Goal: Task Accomplishment & Management: Manage account settings

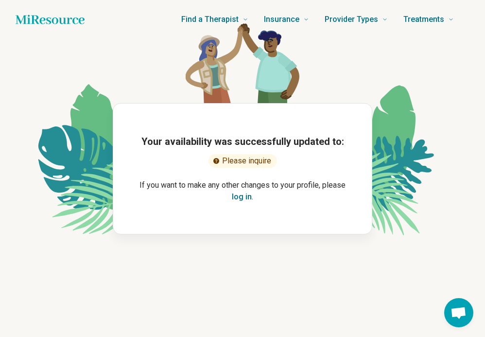
click at [242, 199] on button "log in" at bounding box center [242, 197] width 20 height 12
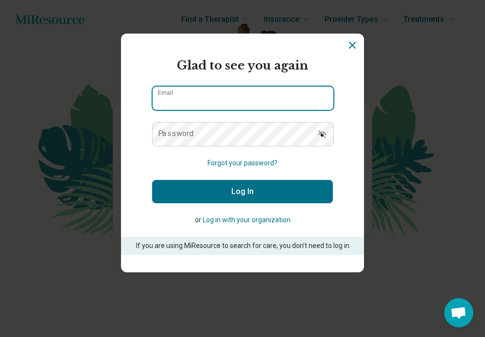
click at [232, 92] on input "Email" at bounding box center [243, 98] width 181 height 23
click at [255, 102] on input "Email" at bounding box center [243, 98] width 181 height 23
type input "**********"
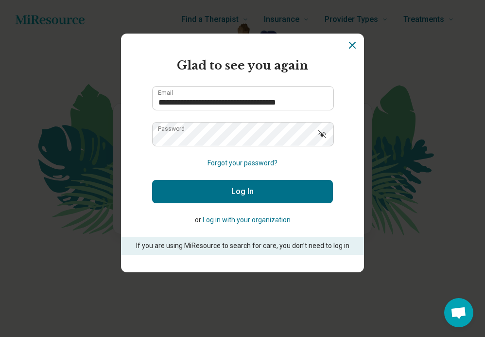
click at [255, 198] on button "Log In" at bounding box center [242, 191] width 181 height 23
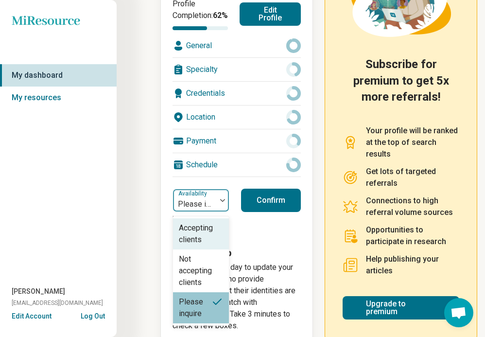
click at [209, 211] on div at bounding box center [194, 204] width 35 height 14
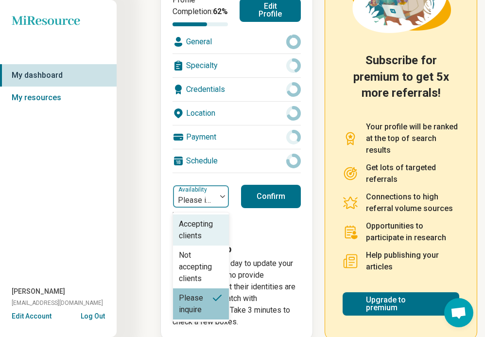
click at [211, 242] on div "Accepting clients" at bounding box center [201, 229] width 44 height 23
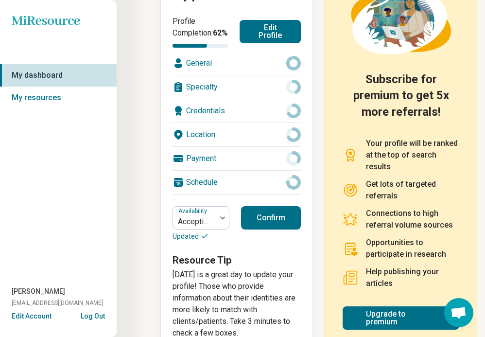
scroll to position [144, 0]
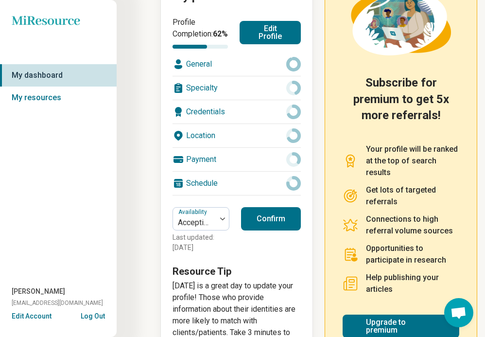
click at [283, 41] on button "Edit Profile" at bounding box center [270, 32] width 61 height 23
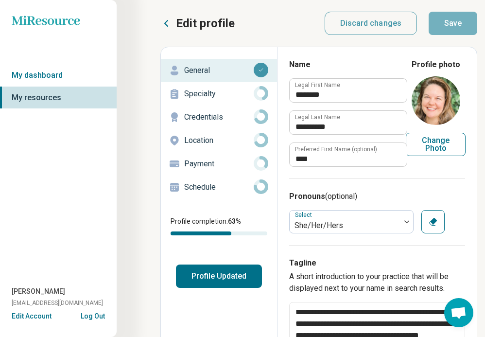
click at [228, 93] on p "Specialty" at bounding box center [219, 94] width 70 height 12
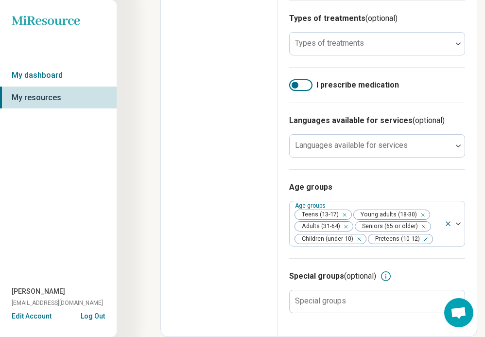
scroll to position [553, 0]
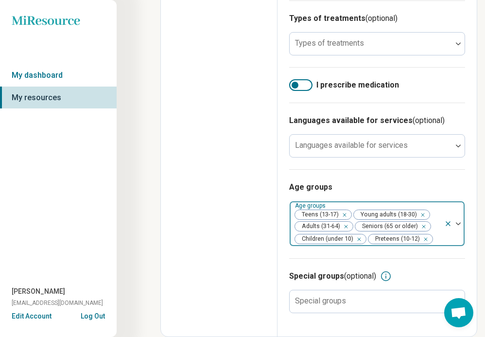
click at [347, 214] on div "Remove [object Object]" at bounding box center [343, 215] width 12 height 12
click at [360, 237] on icon "Remove [object Object]" at bounding box center [356, 239] width 7 height 7
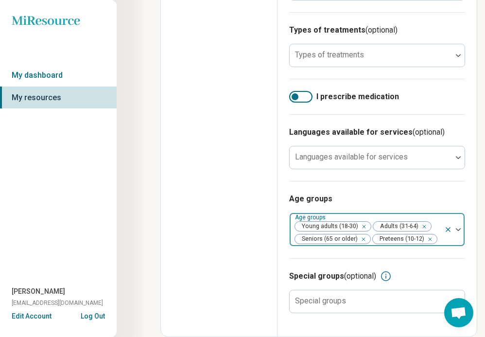
click at [429, 239] on icon "Remove [object Object]" at bounding box center [427, 239] width 7 height 7
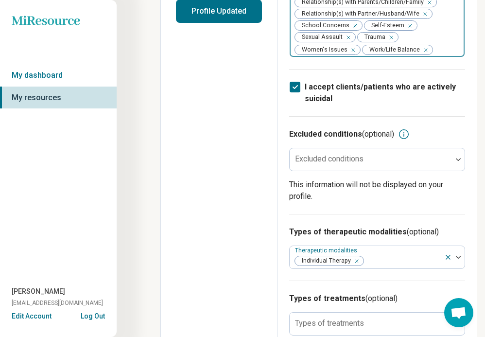
scroll to position [0, 0]
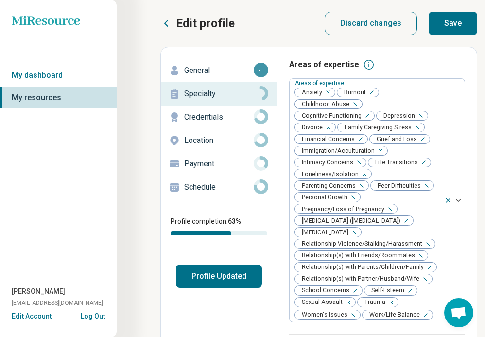
click at [457, 21] on button "Save" at bounding box center [453, 23] width 49 height 23
click at [204, 117] on p "Credentials" at bounding box center [219, 117] width 70 height 12
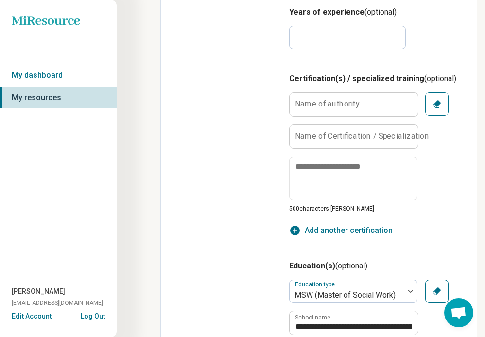
scroll to position [418, 0]
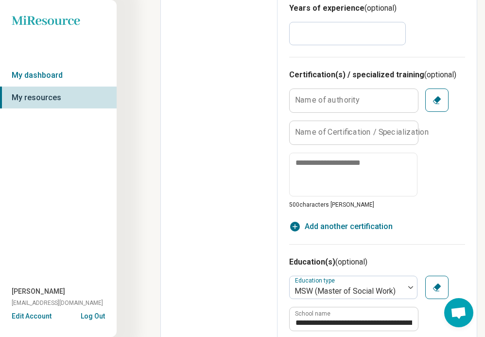
click at [331, 33] on input "**" at bounding box center [347, 33] width 117 height 23
type textarea "*"
type input "**"
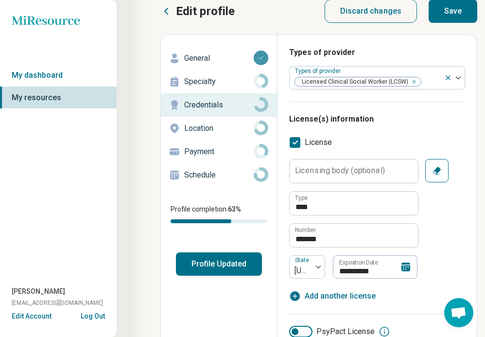
scroll to position [0, 0]
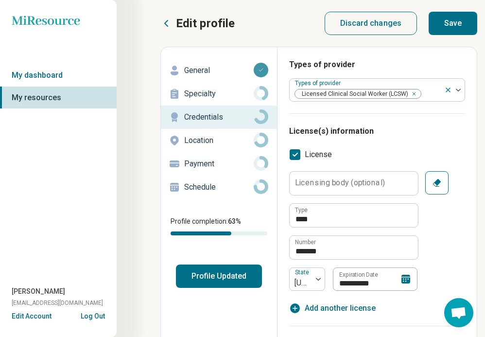
click at [213, 143] on p "Location" at bounding box center [219, 141] width 70 height 12
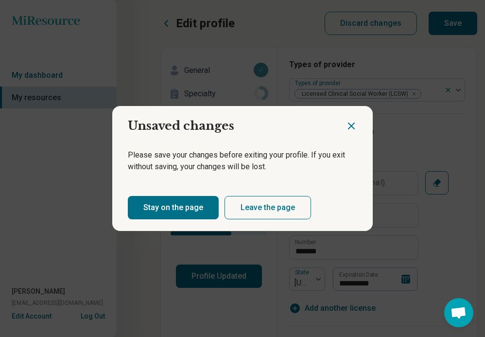
click at [252, 208] on button "Leave the page" at bounding box center [268, 207] width 87 height 23
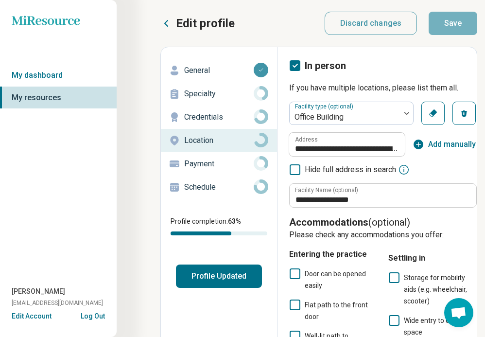
click at [219, 162] on p "Payment" at bounding box center [219, 164] width 70 height 12
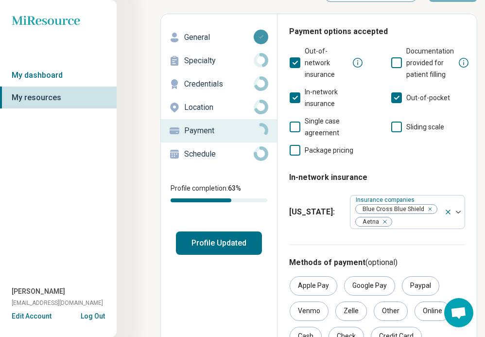
scroll to position [49, 0]
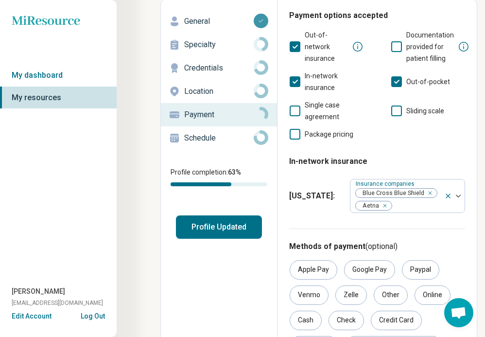
click at [213, 140] on p "Schedule" at bounding box center [219, 138] width 70 height 12
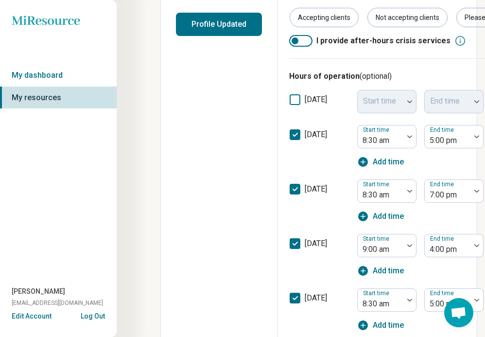
scroll to position [255, 0]
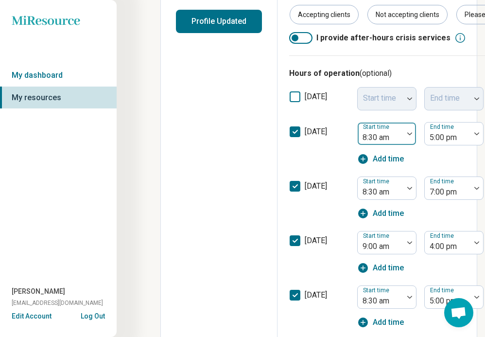
click at [403, 134] on div at bounding box center [409, 133] width 13 height 3
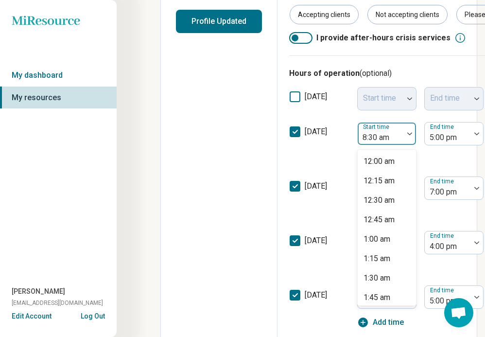
scroll to position [533, 0]
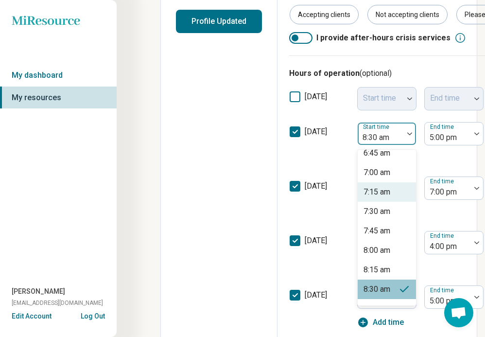
click at [438, 165] on div "[DATE] 7:15 am, 30 of 68. 68 results available. Use Up and Down to choose optio…" at bounding box center [434, 143] width 291 height 54
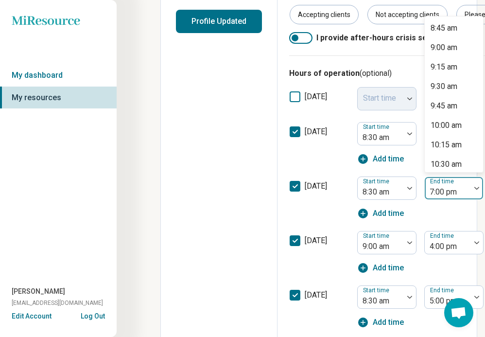
click at [445, 189] on div at bounding box center [448, 192] width 38 height 14
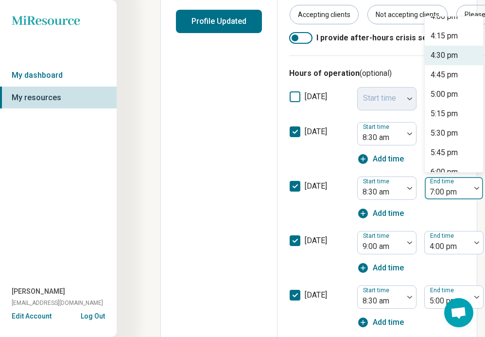
scroll to position [575, 0]
click at [455, 96] on div "5:00 pm" at bounding box center [444, 95] width 27 height 12
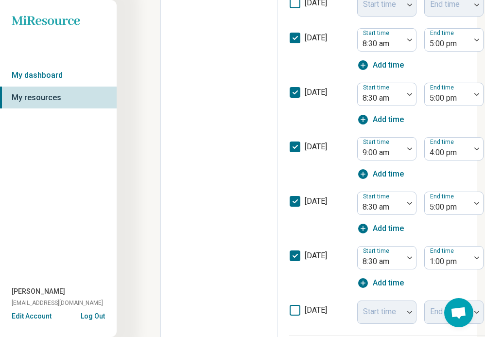
scroll to position [349, 0]
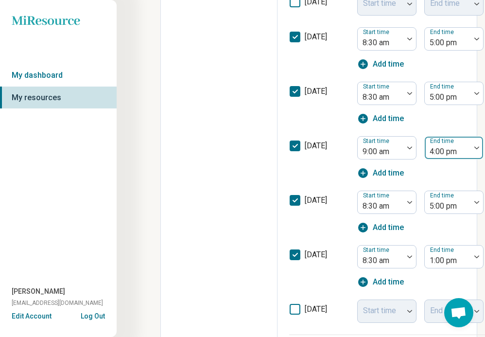
click at [452, 152] on div at bounding box center [448, 152] width 38 height 14
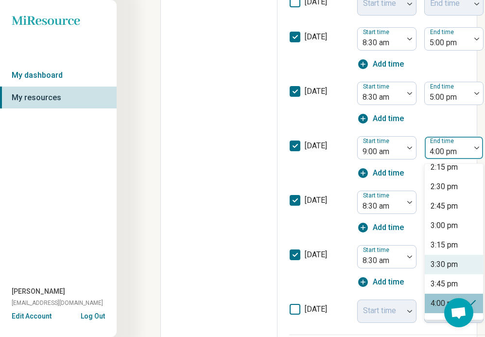
scroll to position [415, 0]
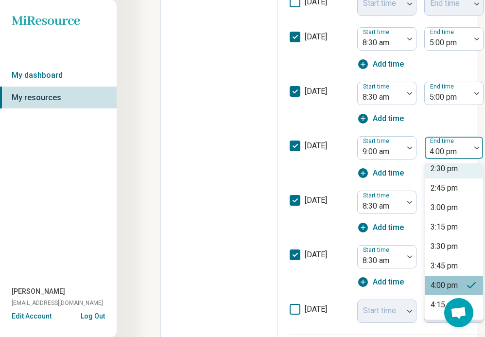
click at [446, 133] on div "[DATE] Start time 9:00 am 2:30 pm, 22 of 59. 59 results available. Use Up and D…" at bounding box center [434, 157] width 291 height 54
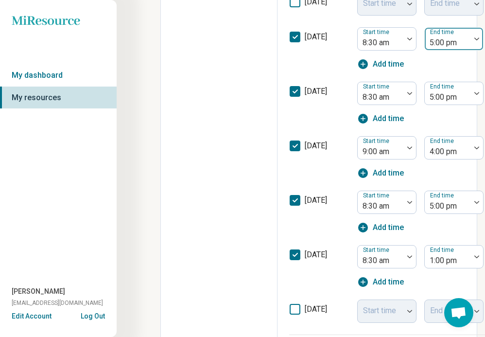
click at [451, 42] on div at bounding box center [448, 43] width 38 height 14
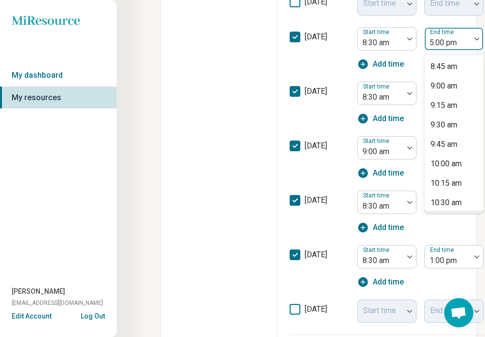
scroll to position [514, 0]
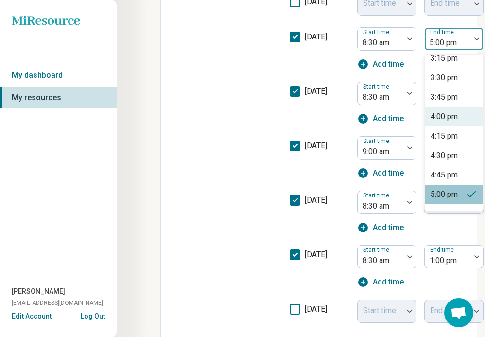
click at [458, 122] on div "4:00 pm" at bounding box center [444, 117] width 27 height 12
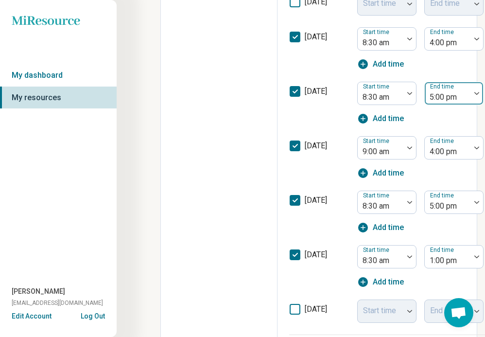
click at [451, 96] on div at bounding box center [448, 97] width 38 height 14
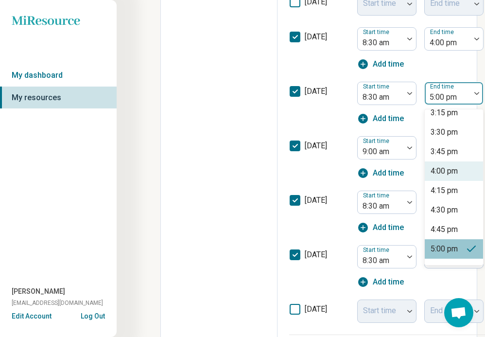
click at [458, 176] on div "4:00 pm" at bounding box center [454, 170] width 58 height 19
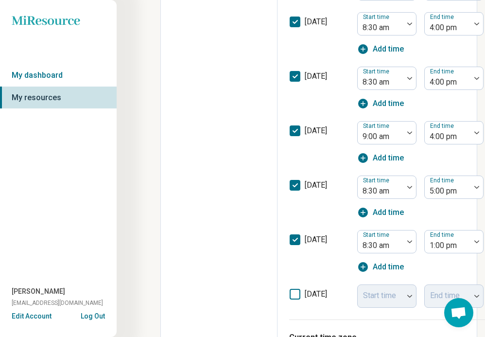
scroll to position [367, 0]
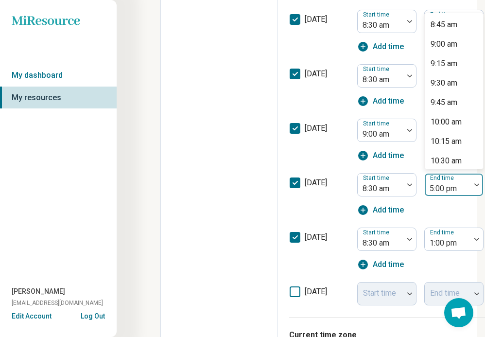
click at [453, 184] on div at bounding box center [448, 189] width 38 height 14
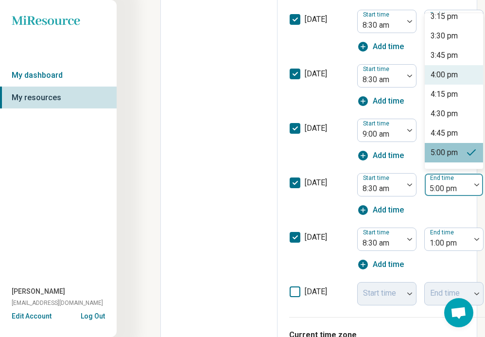
click at [454, 72] on div "4:00 pm" at bounding box center [444, 75] width 27 height 12
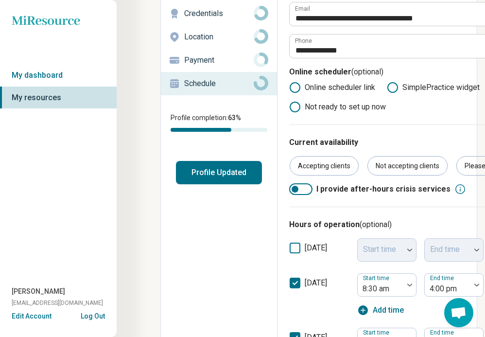
scroll to position [0, 0]
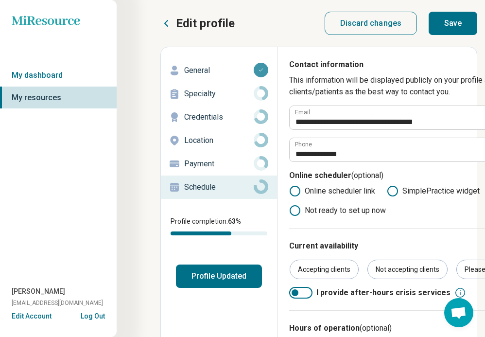
click at [459, 26] on button "Save" at bounding box center [453, 23] width 49 height 23
click at [221, 280] on button "Profile Updated" at bounding box center [219, 275] width 86 height 23
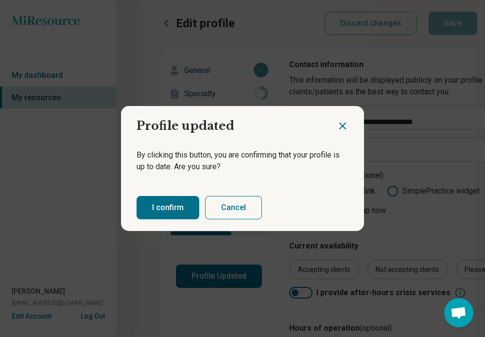
click at [165, 208] on button "I confirm" at bounding box center [168, 207] width 63 height 23
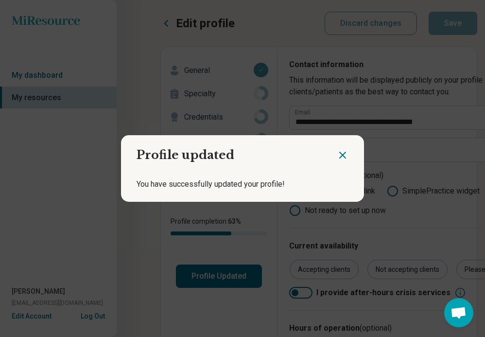
click at [342, 153] on icon "Close dialog" at bounding box center [343, 155] width 12 height 12
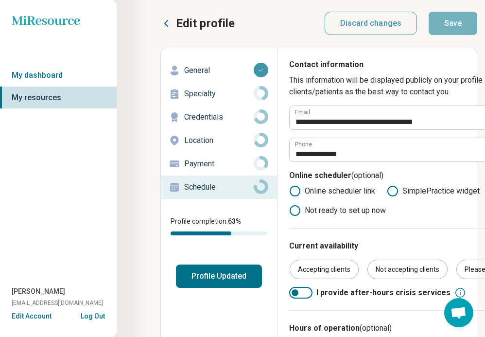
click at [164, 17] on icon at bounding box center [166, 23] width 12 height 12
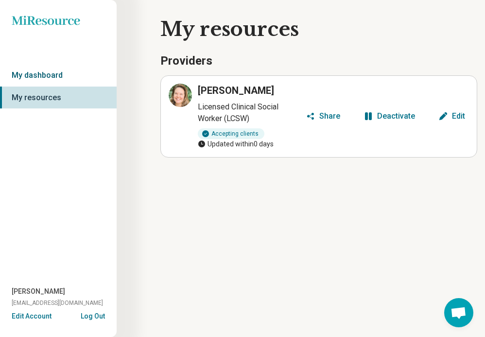
click at [73, 70] on link "My dashboard" at bounding box center [58, 75] width 117 height 22
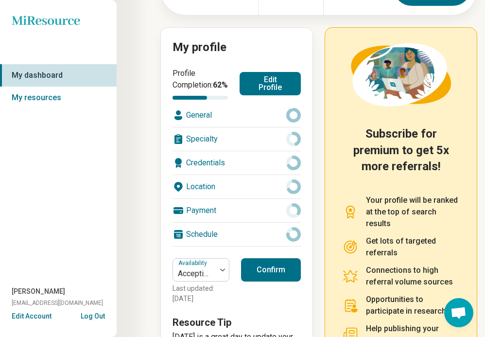
scroll to position [10, 0]
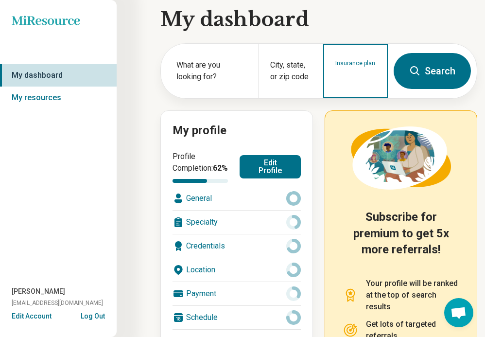
click at [350, 81] on input "Insurance plan" at bounding box center [355, 77] width 41 height 12
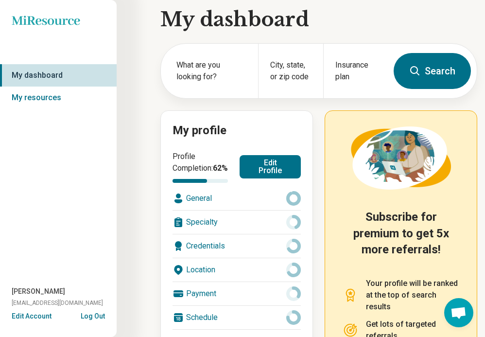
click at [276, 113] on div "My profile Profile Completion: 62 % Edit Profile General Specialty Credentials …" at bounding box center [236, 303] width 153 height 386
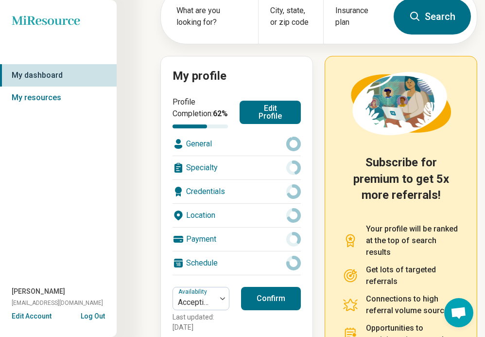
scroll to position [26, 0]
